Goal: Task Accomplishment & Management: Use online tool/utility

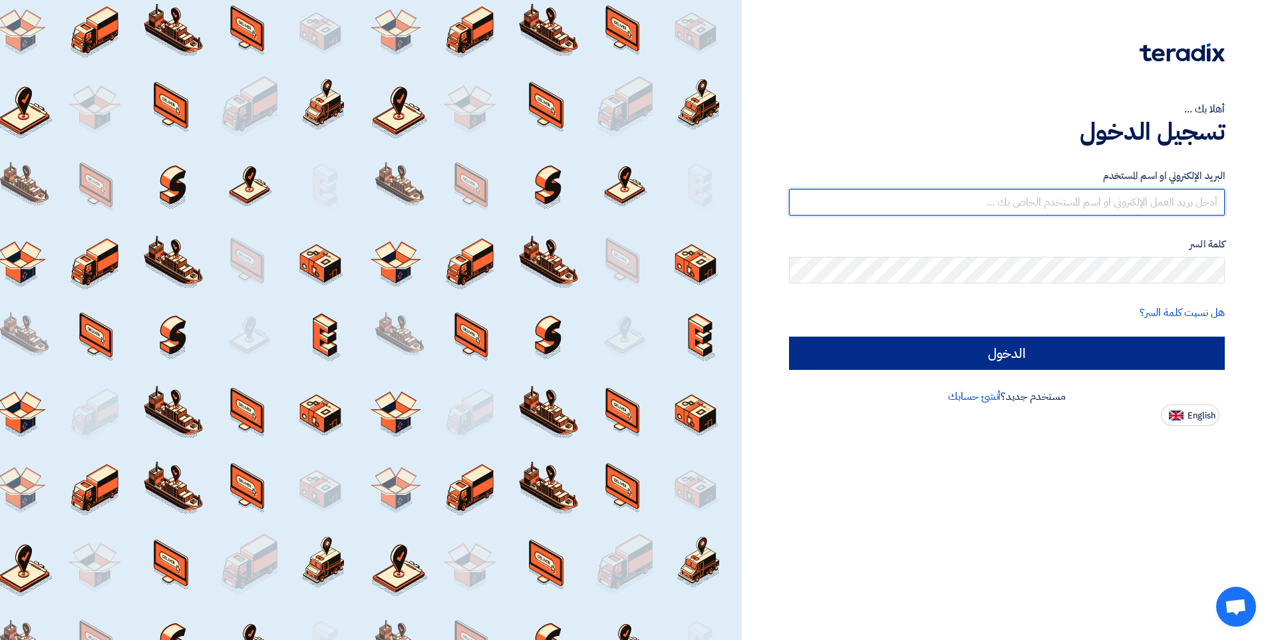
type input "[PERSON_NAME][EMAIL_ADDRESS][DOMAIN_NAME]"
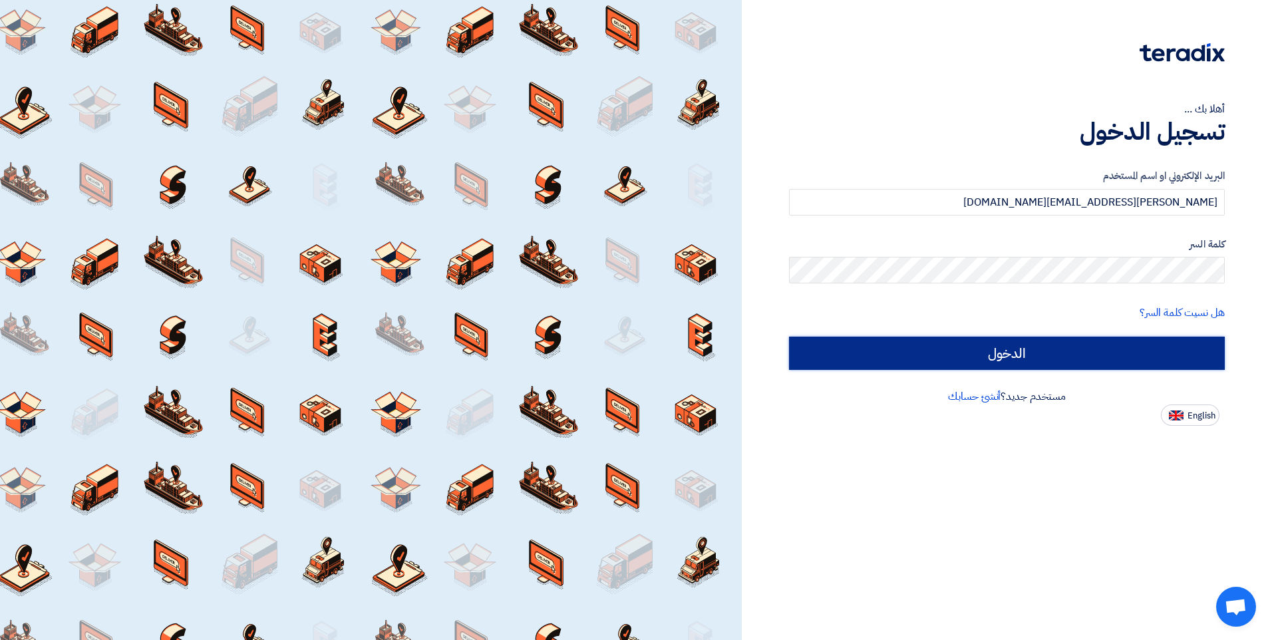
click at [1004, 350] on input "الدخول" at bounding box center [1007, 353] width 436 height 33
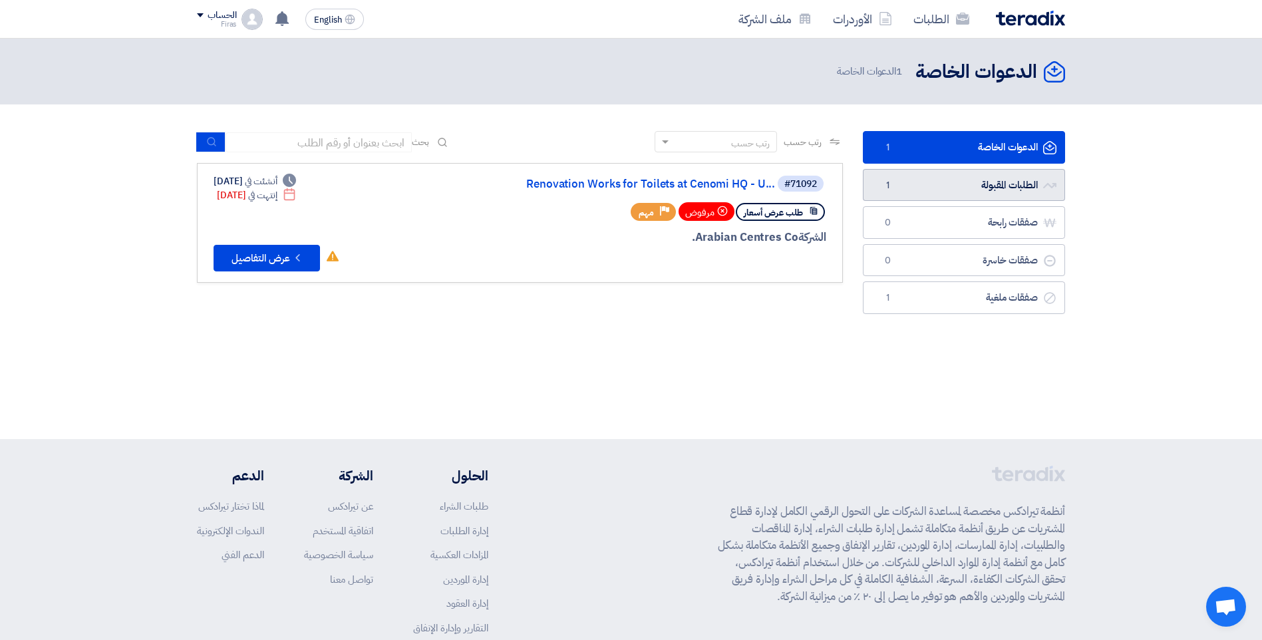
click at [977, 186] on link "الطلبات المقبولة الطلبات المقبولة 1" at bounding box center [964, 185] width 202 height 33
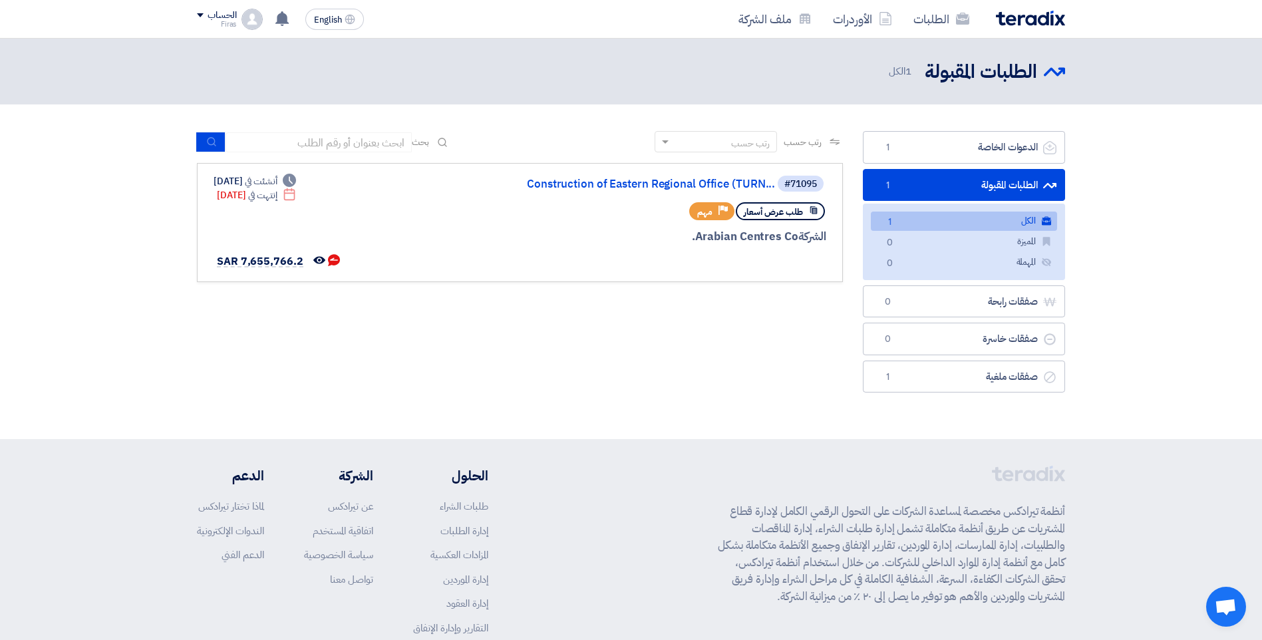
click at [966, 191] on link "الطلبات المقبولة الطلبات المقبولة 1" at bounding box center [964, 185] width 202 height 33
drag, startPoint x: 577, startPoint y: 177, endPoint x: 560, endPoint y: 185, distance: 18.5
drag, startPoint x: 560, startPoint y: 185, endPoint x: 468, endPoint y: 313, distance: 157.7
click at [468, 313] on div "رتب حسب رتب حسب بحث مجال الطلب مسؤول المشتريات نوع الطلب" at bounding box center [520, 265] width 666 height 268
click at [576, 186] on link "Construction of Eastern Regional Office (TURN..." at bounding box center [642, 184] width 266 height 12
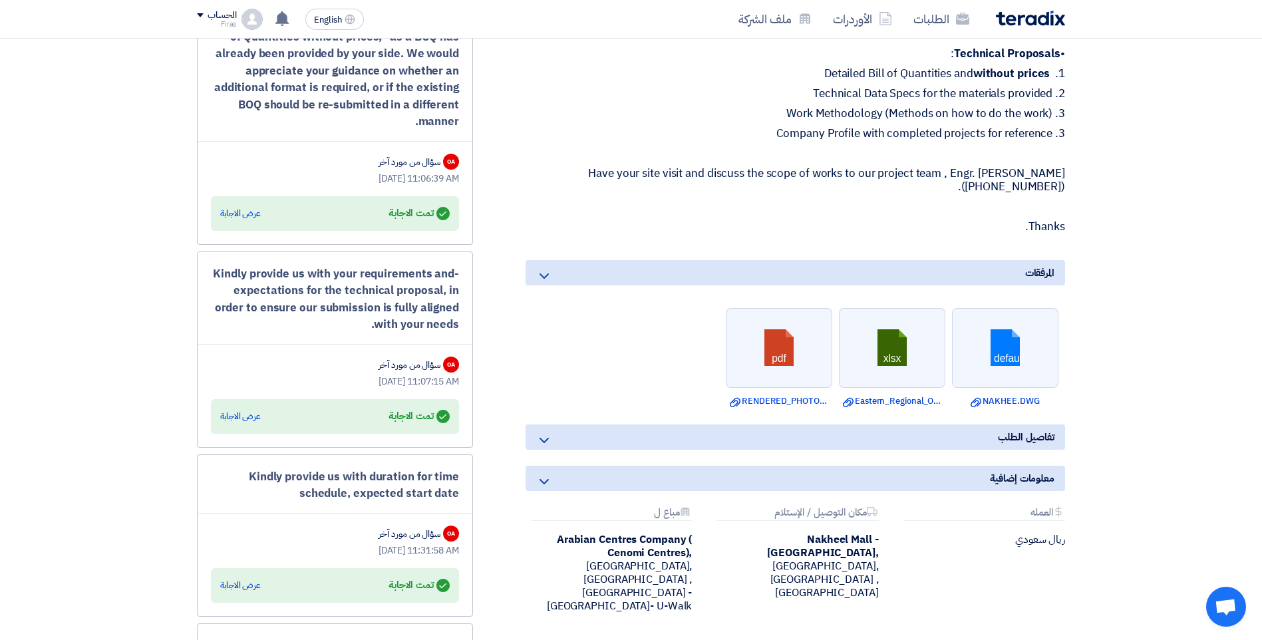
scroll to position [1264, 0]
